Goal: Transaction & Acquisition: Purchase product/service

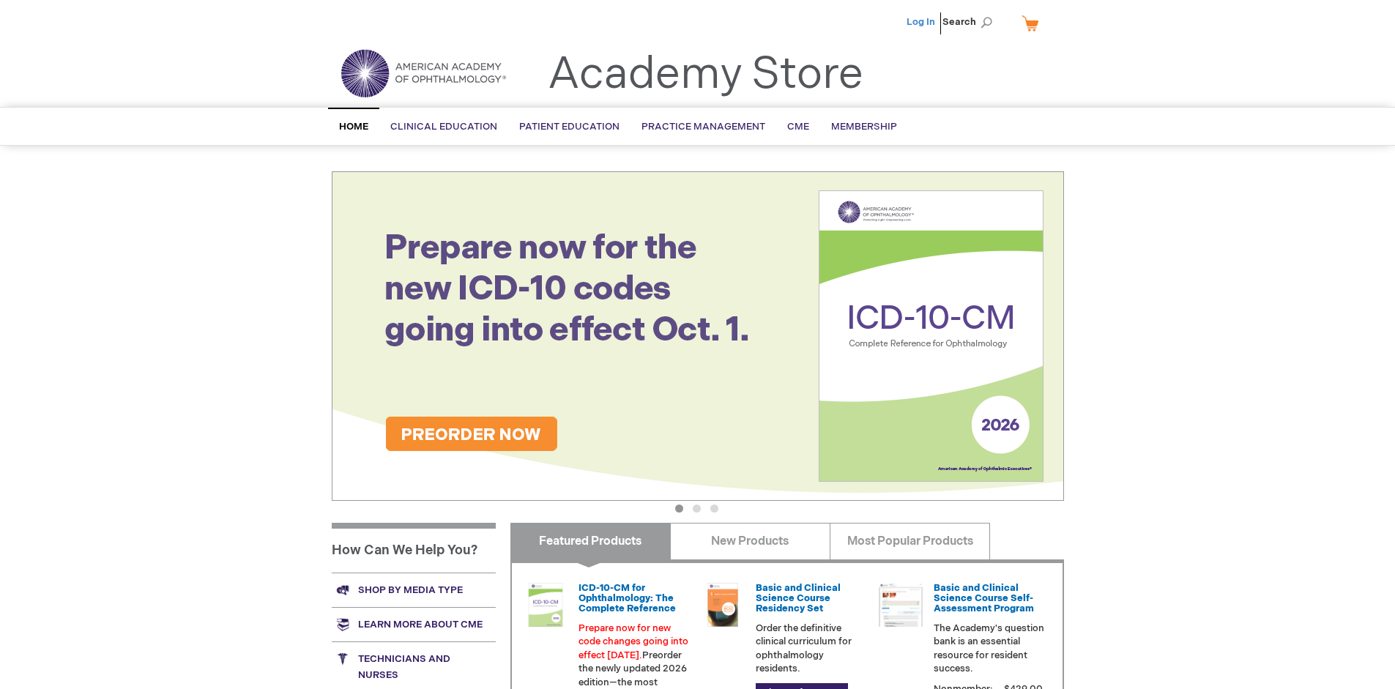
click at [922, 22] on link "Log In" at bounding box center [920, 22] width 29 height 12
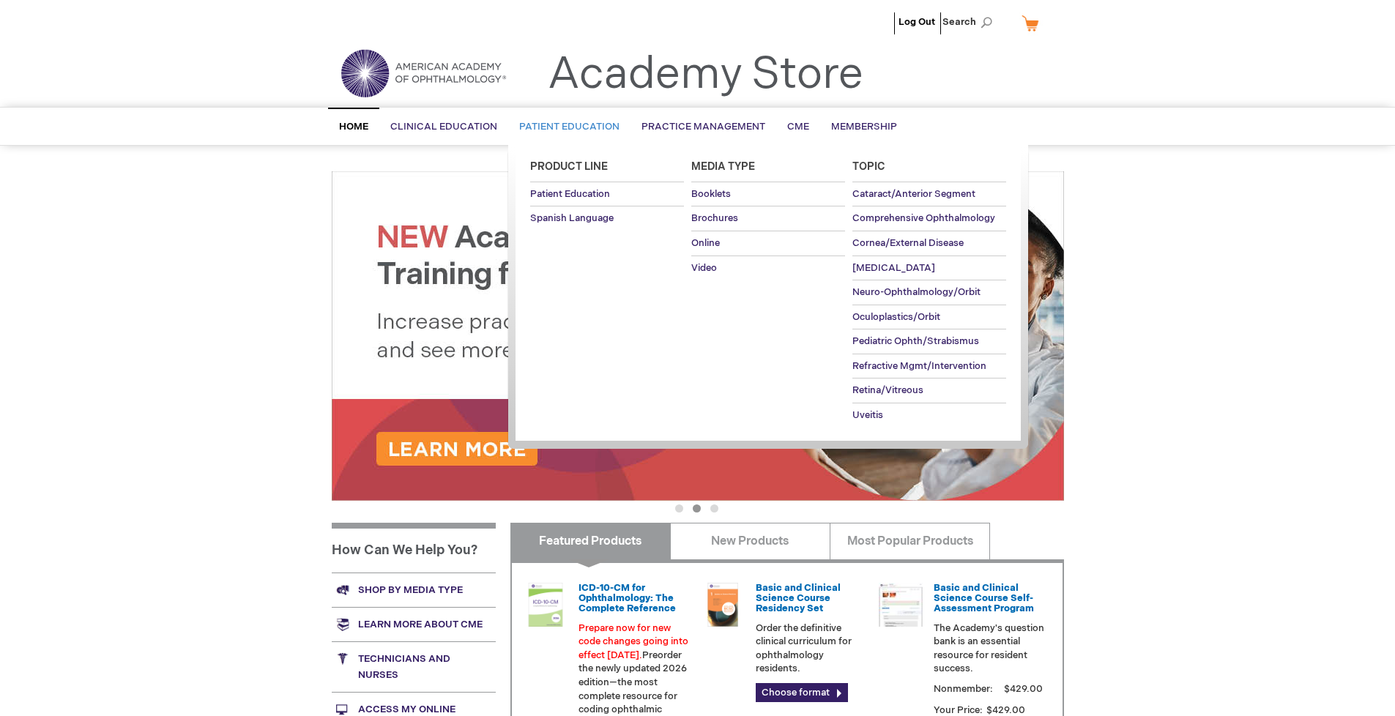
click at [565, 127] on span "Patient Education" at bounding box center [569, 127] width 100 height 12
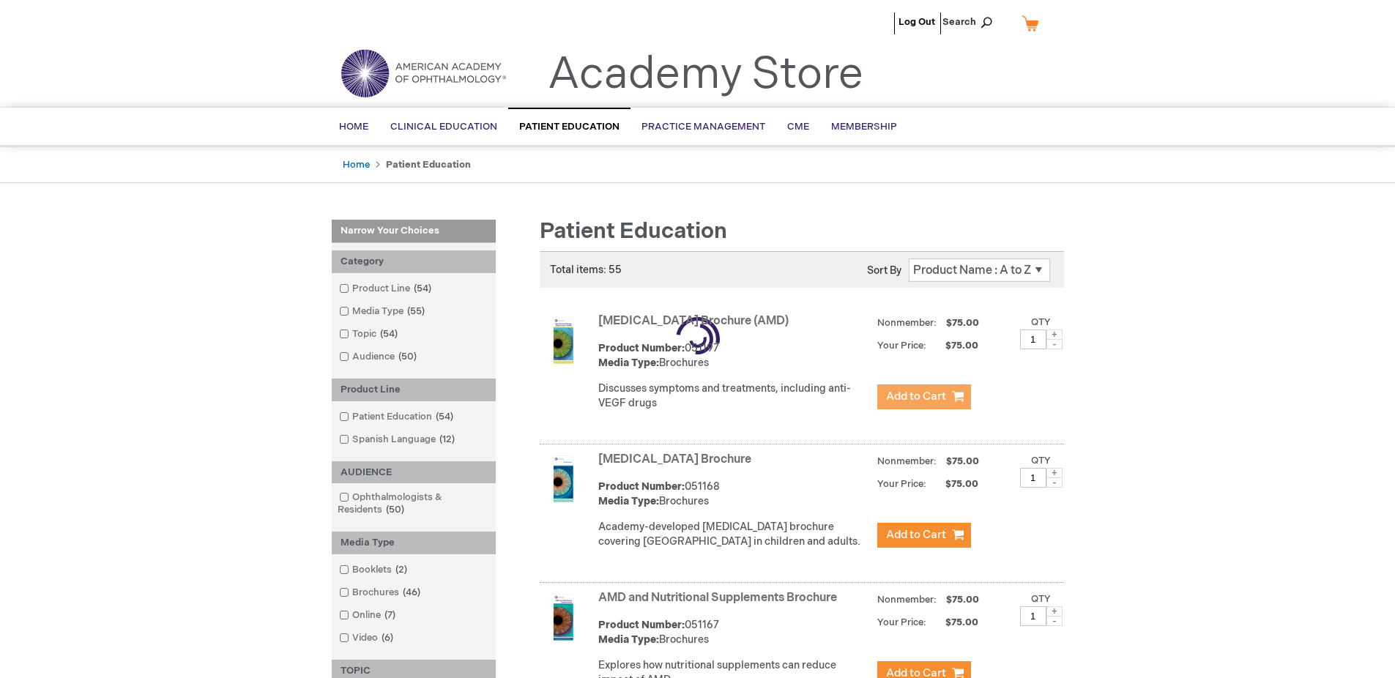
click at [923, 397] on span "Add to Cart" at bounding box center [916, 396] width 60 height 14
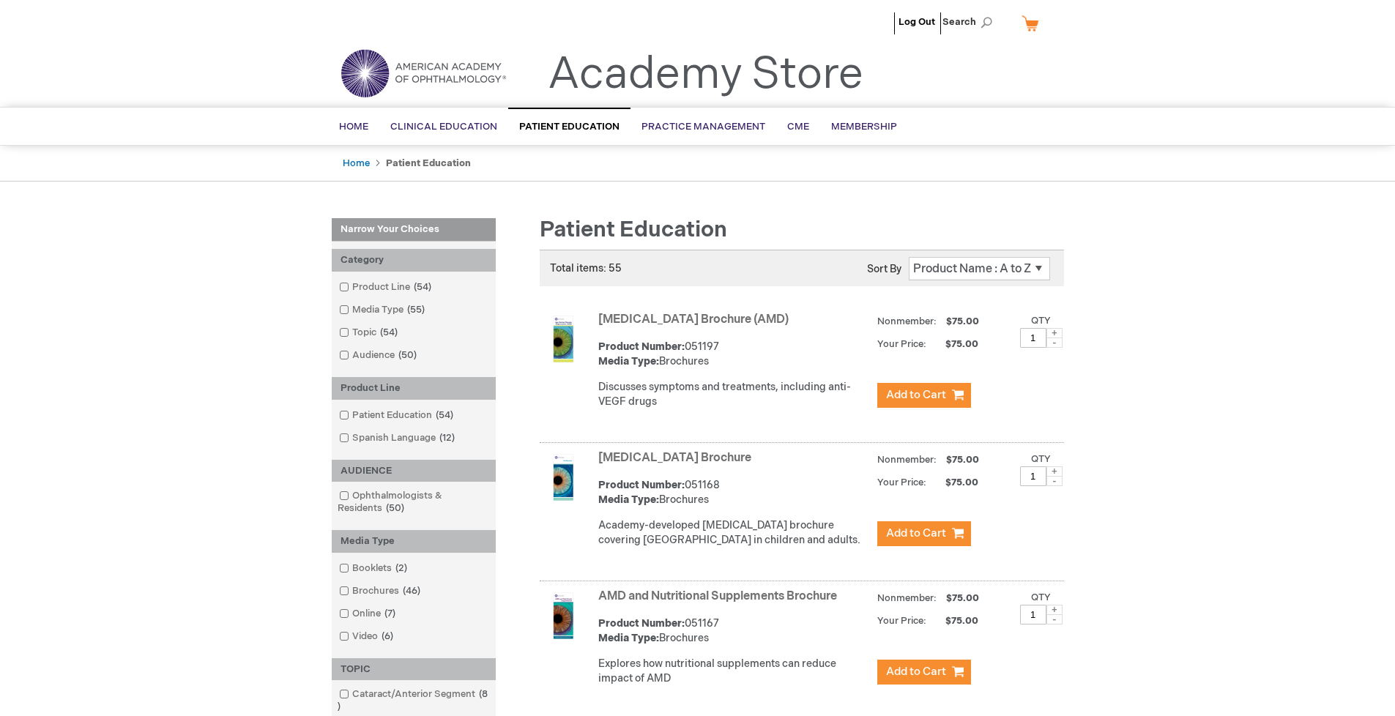
click at [720, 603] on link "AMD and Nutritional Supplements Brochure" at bounding box center [717, 596] width 239 height 14
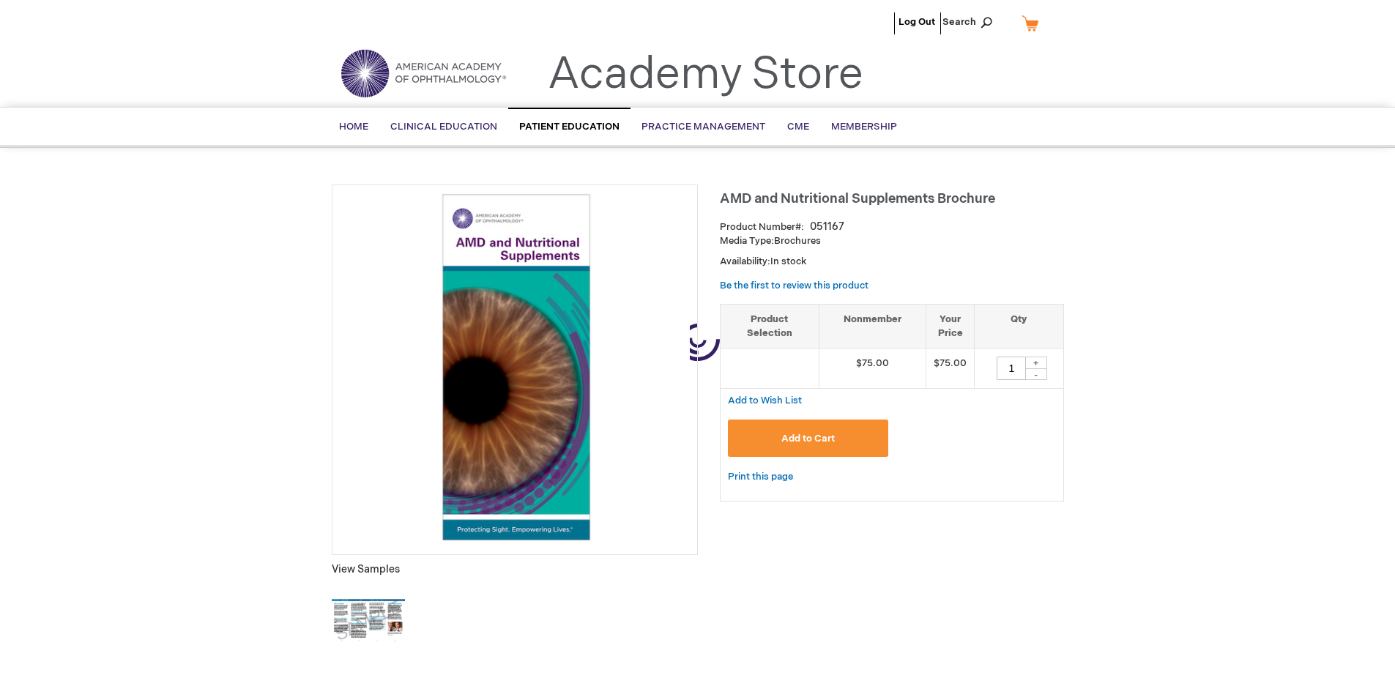
click at [807, 438] on span "Add to Cart" at bounding box center [807, 439] width 53 height 12
